Goal: Information Seeking & Learning: Learn about a topic

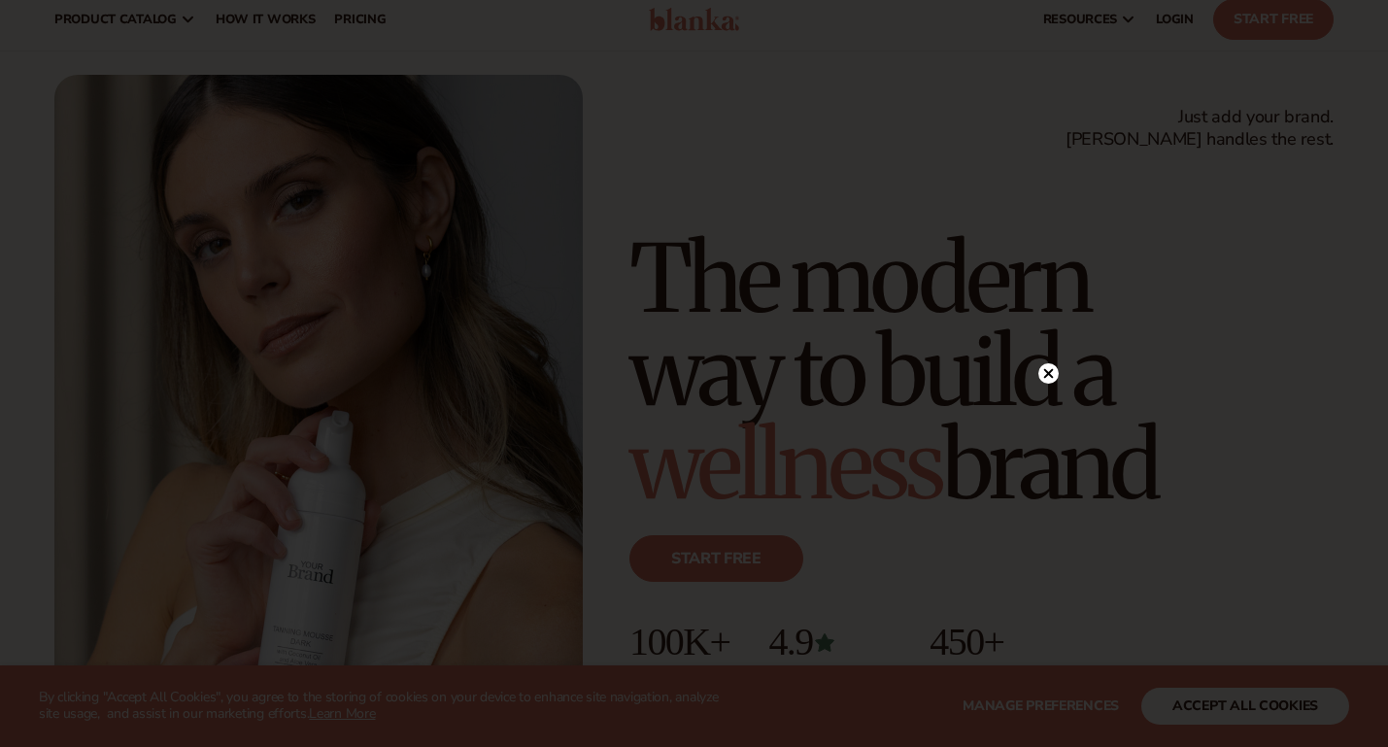
scroll to position [44, 0]
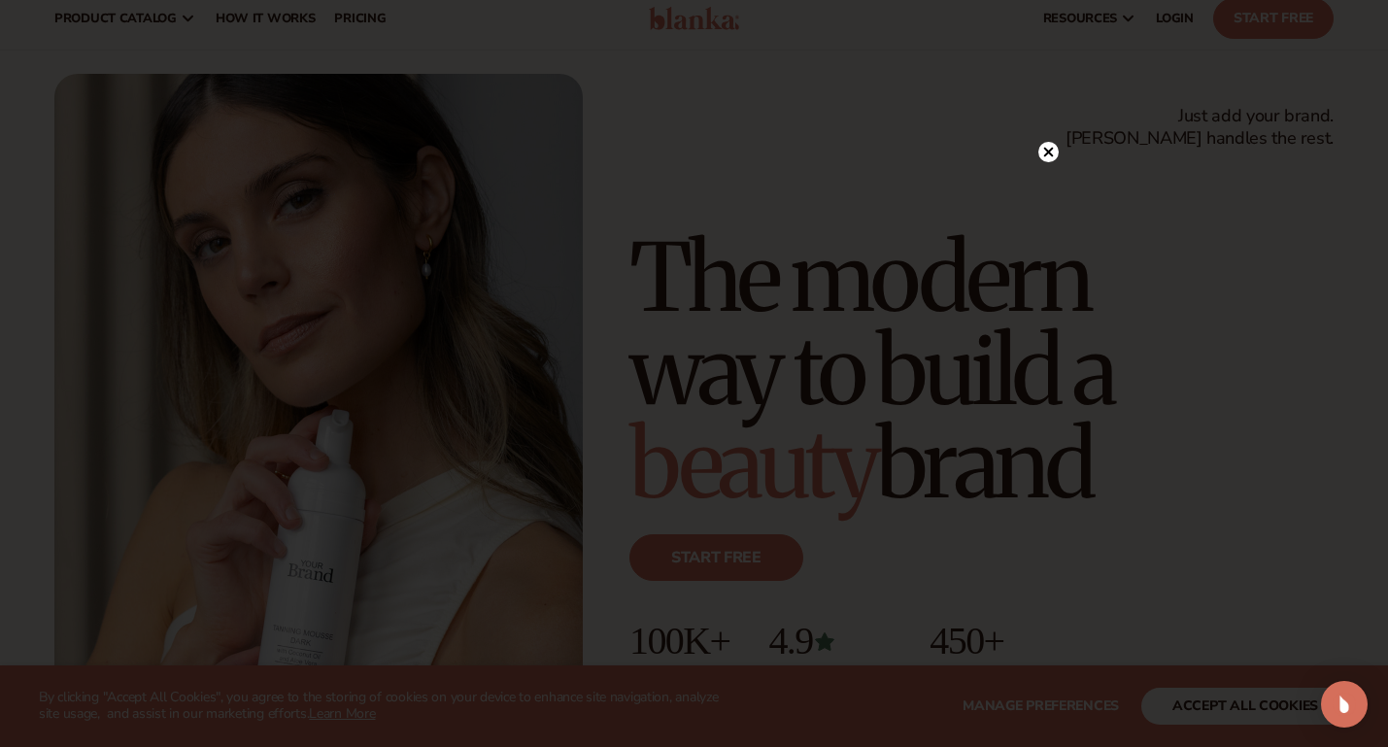
click at [1048, 108] on div at bounding box center [694, 373] width 1388 height 747
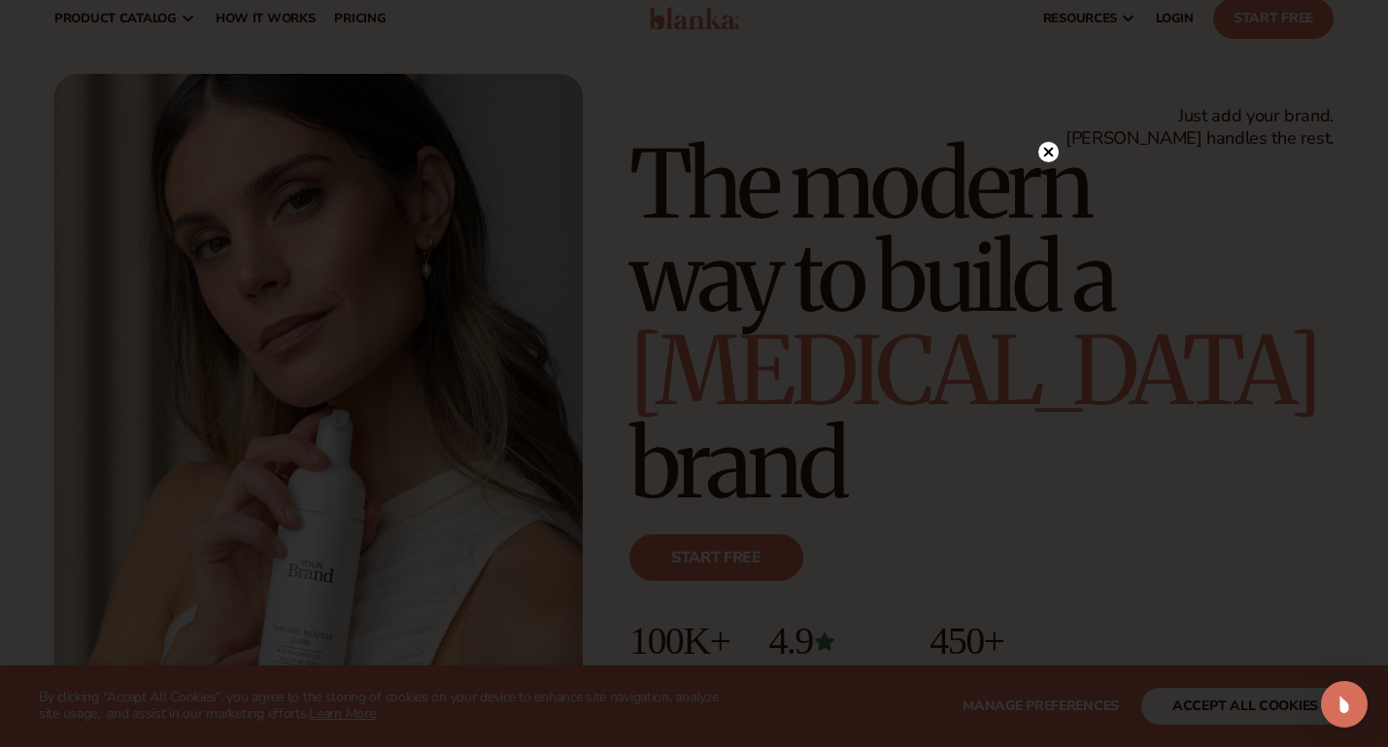
click at [1048, 108] on div at bounding box center [694, 373] width 1388 height 747
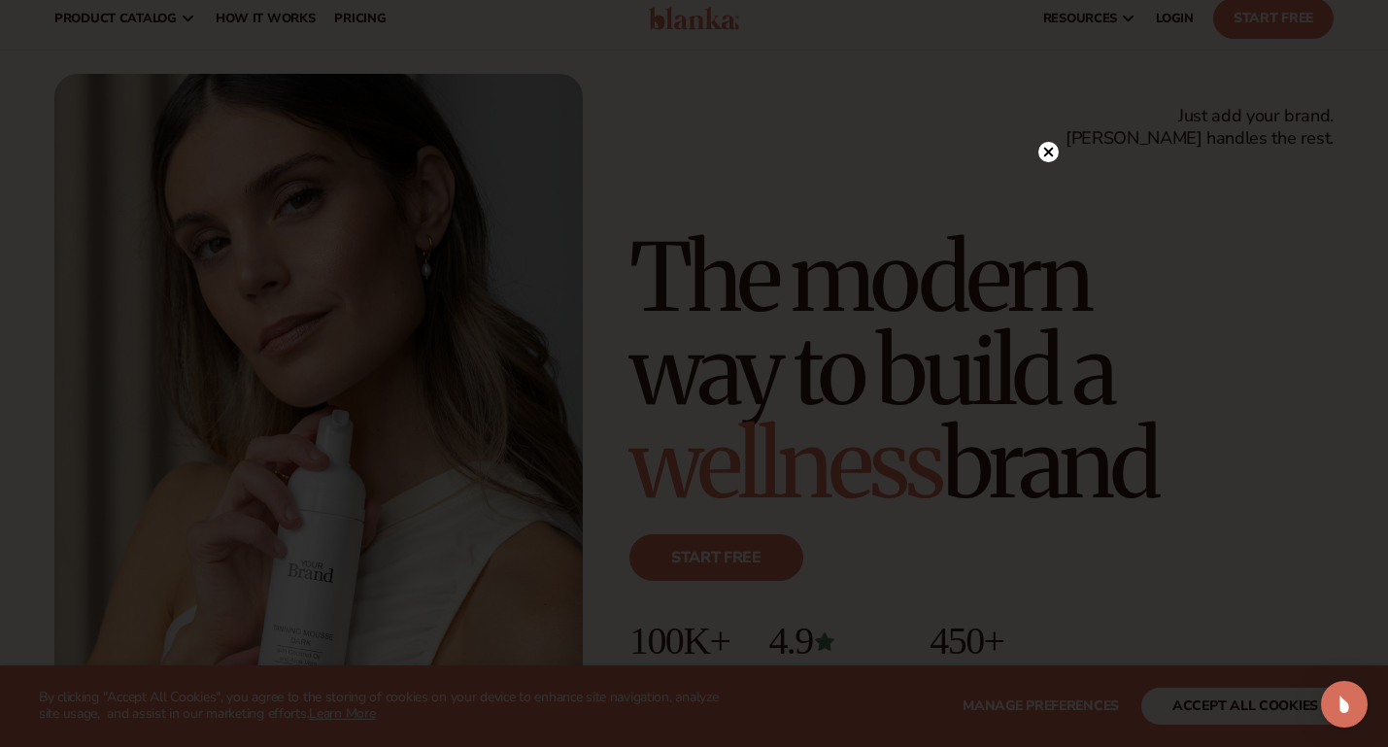
click at [1049, 147] on circle at bounding box center [1049, 152] width 20 height 20
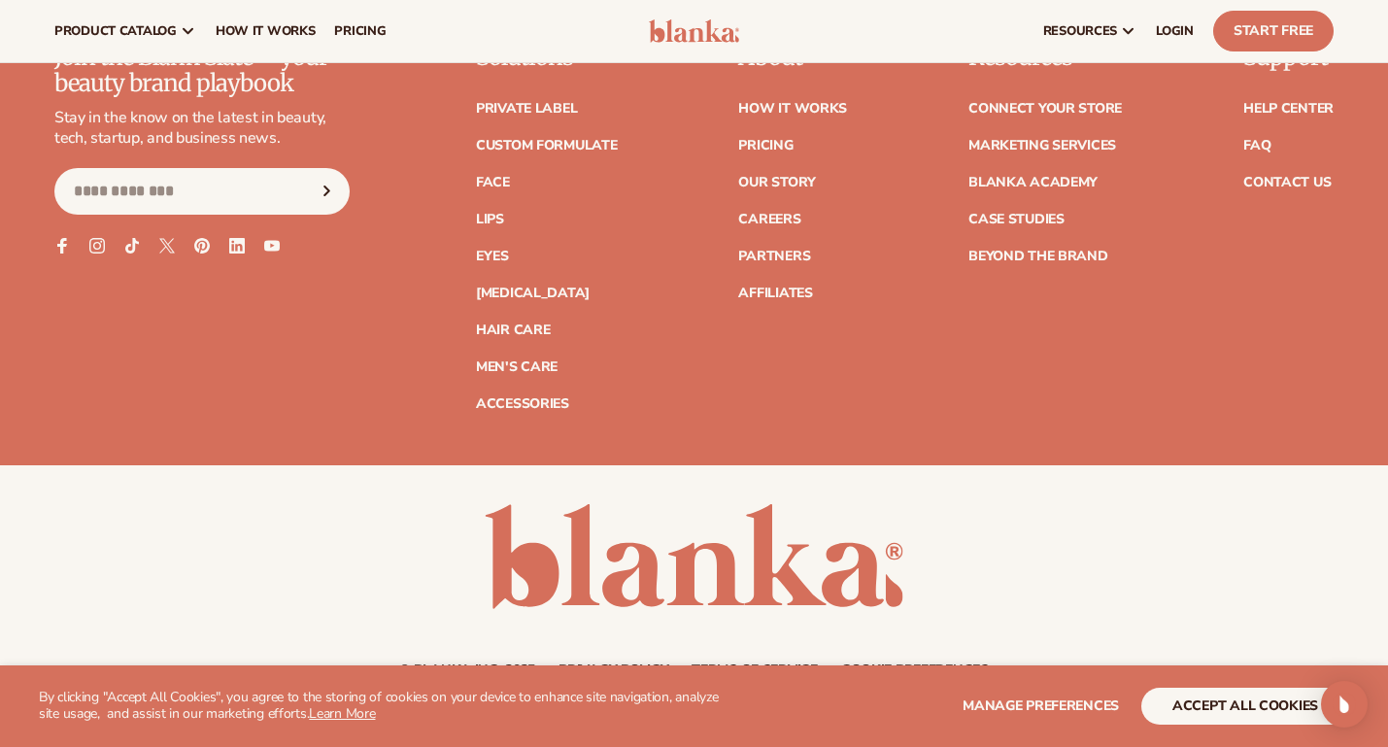
scroll to position [7790, 0]
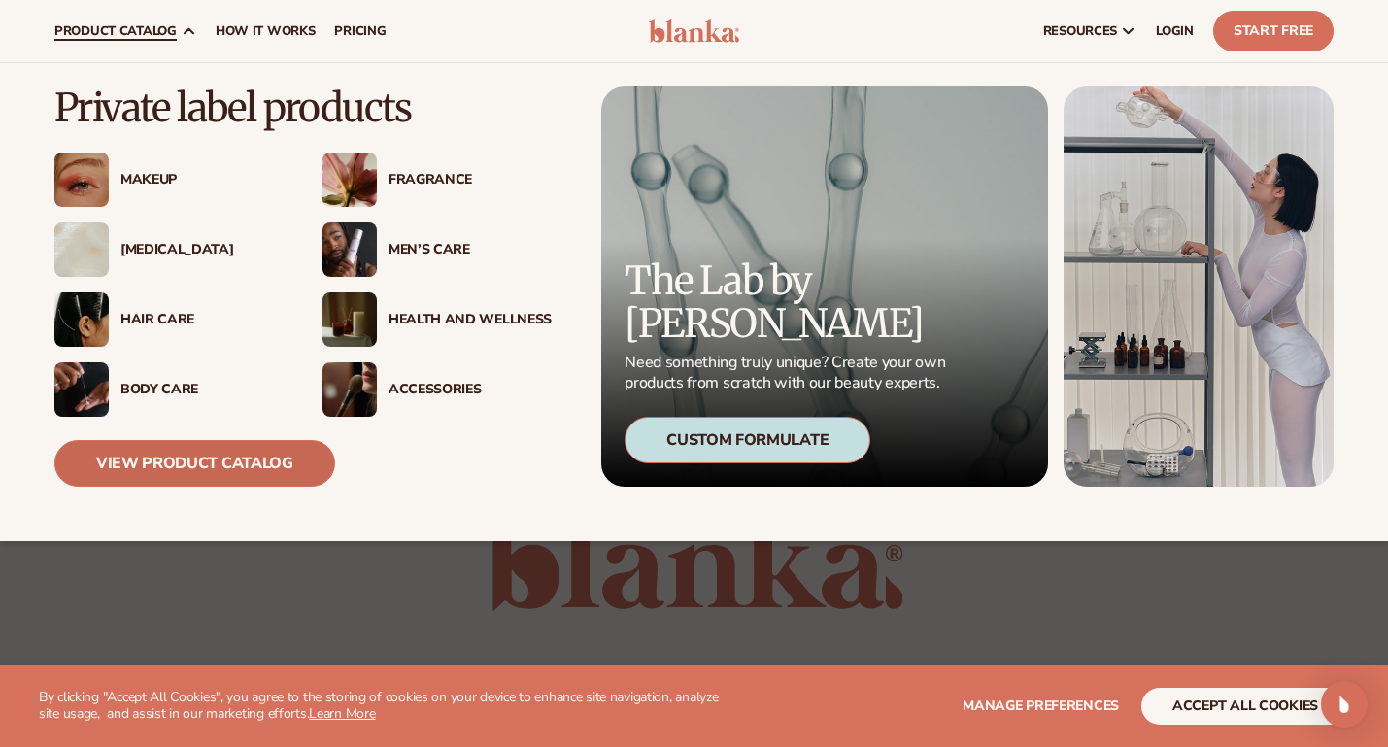
click at [197, 462] on link "View Product Catalog" at bounding box center [194, 463] width 281 height 47
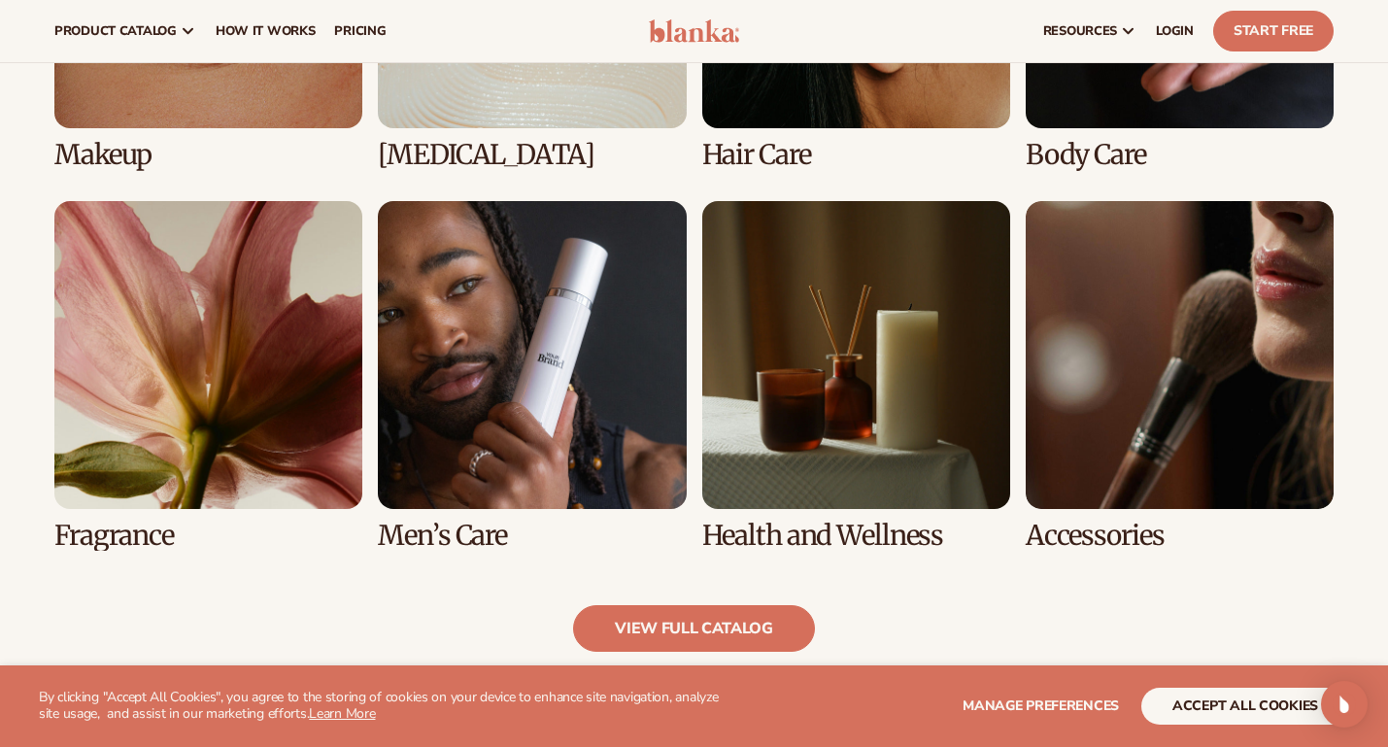
scroll to position [1588, 0]
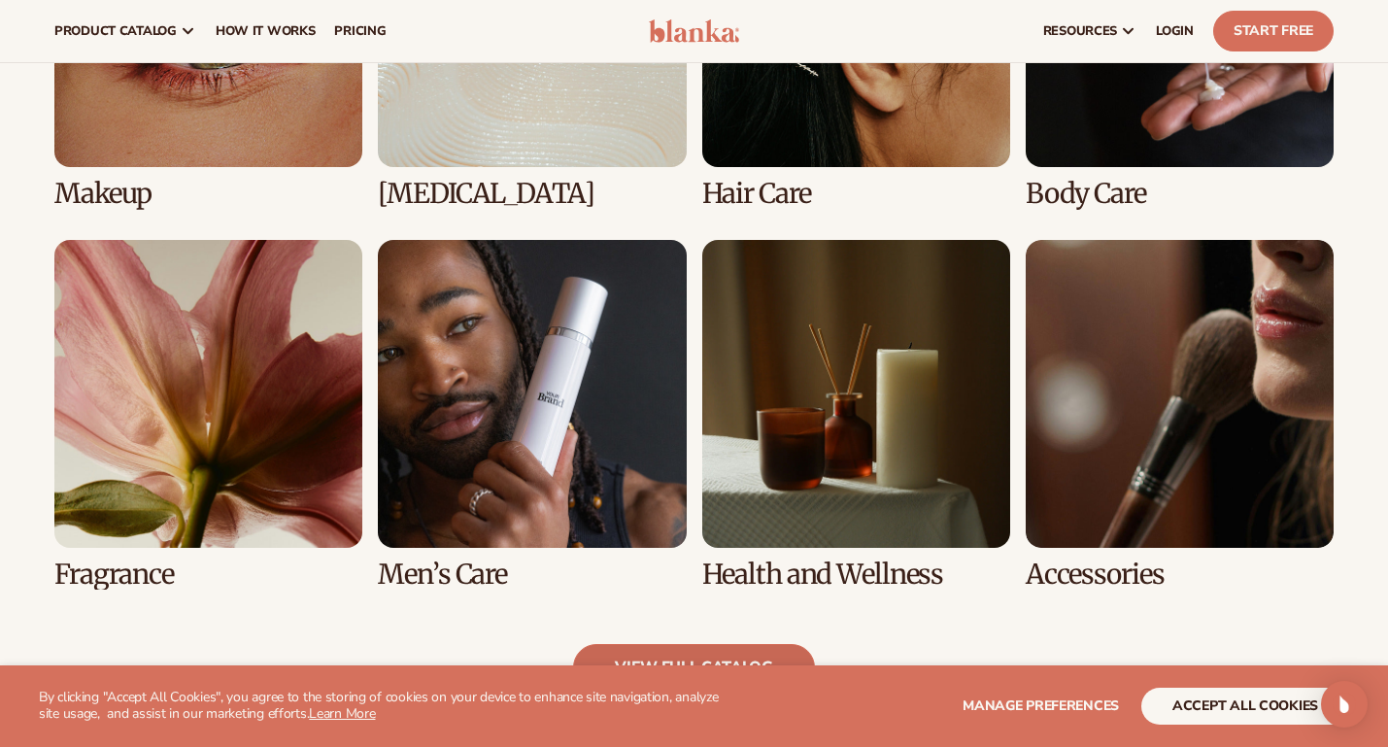
click at [729, 644] on link "view full catalog" at bounding box center [694, 667] width 242 height 47
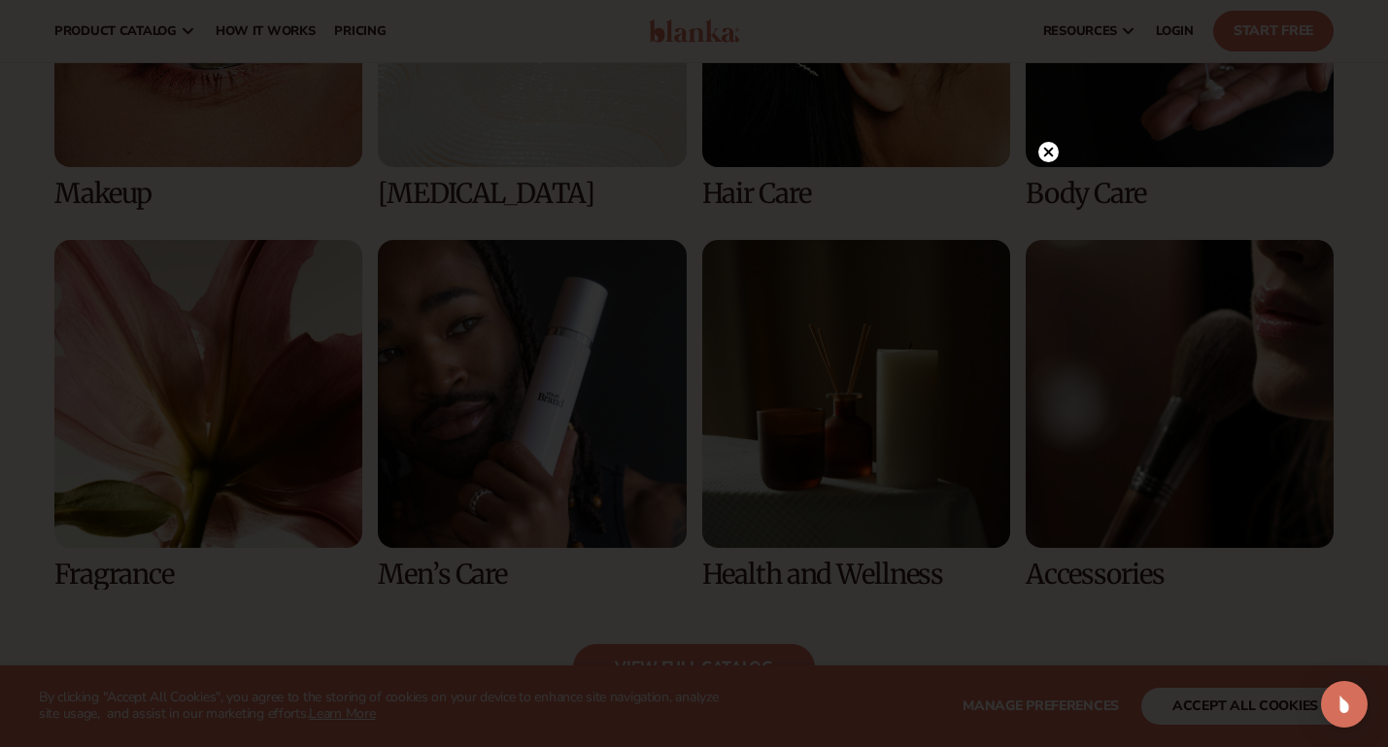
click at [1051, 151] on icon at bounding box center [1048, 153] width 10 height 10
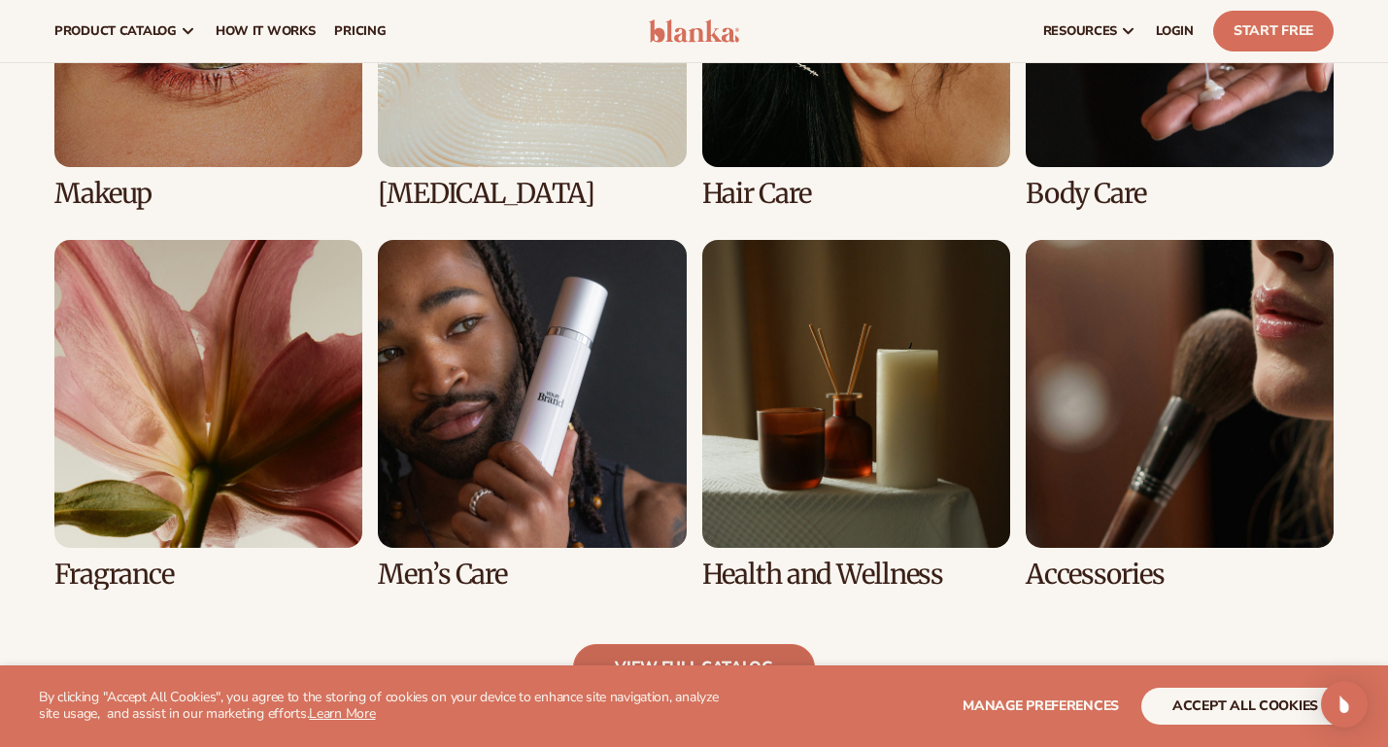
click at [747, 653] on link "view full catalog" at bounding box center [694, 667] width 242 height 47
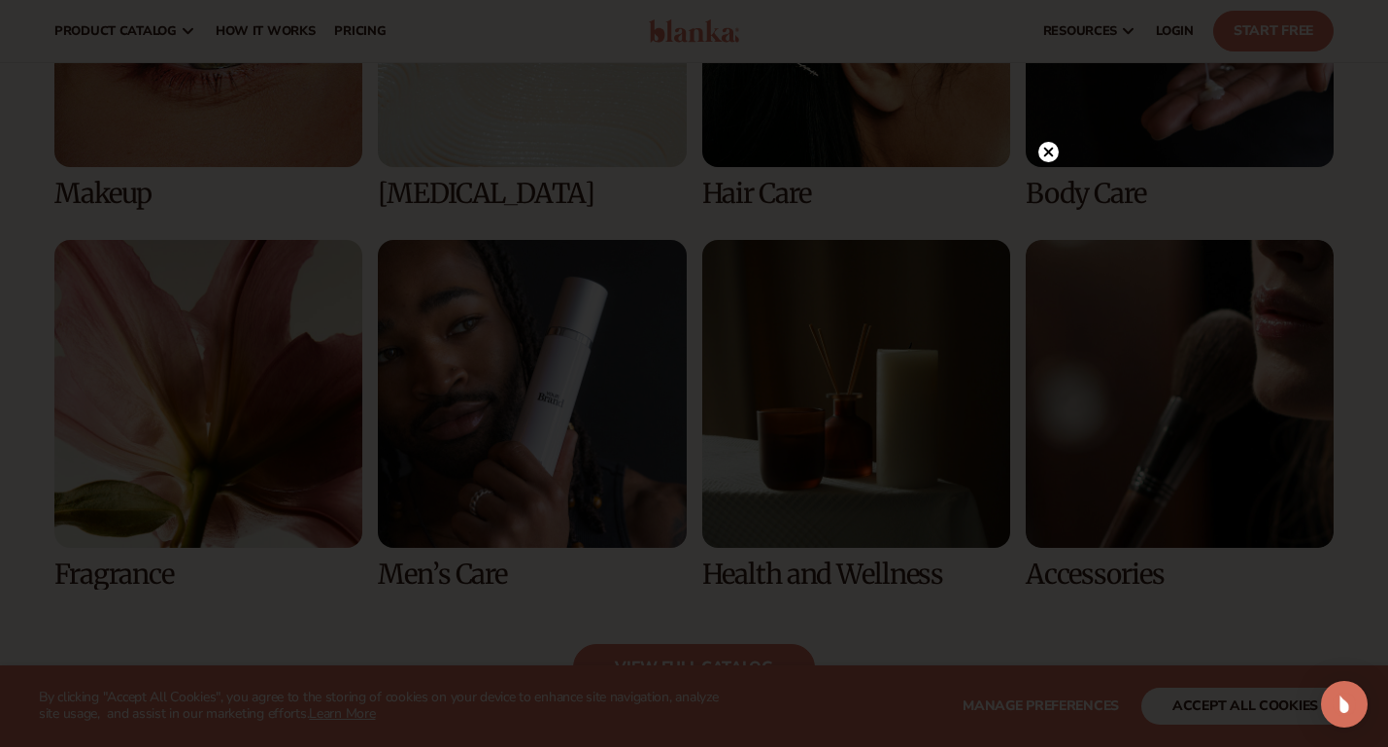
click at [1044, 152] on circle at bounding box center [1049, 152] width 20 height 20
